Goal: Information Seeking & Learning: Learn about a topic

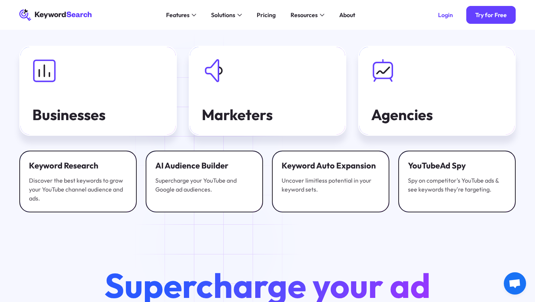
scroll to position [2333, 0]
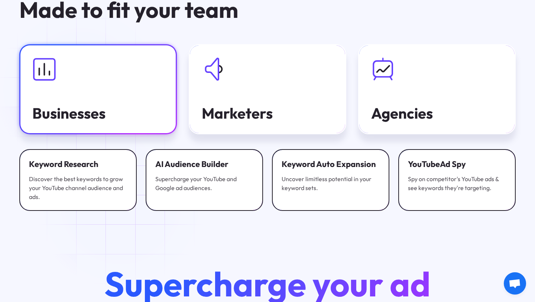
click at [81, 89] on link "Businesses" at bounding box center [97, 89] width 157 height 90
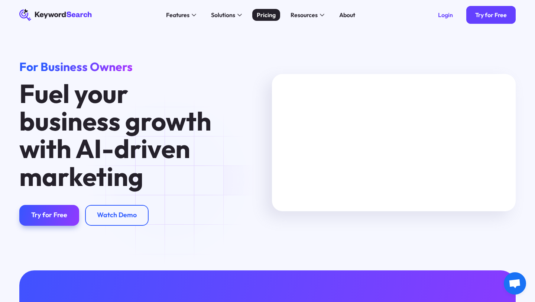
click at [267, 15] on div "Pricing" at bounding box center [266, 14] width 19 height 9
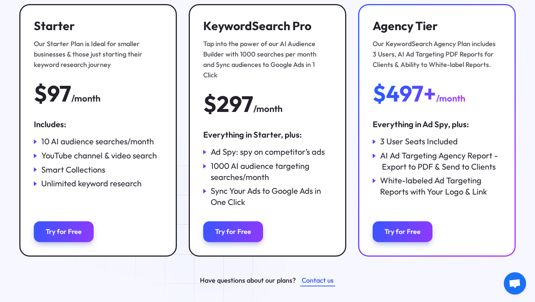
scroll to position [138, 0]
